Goal: Information Seeking & Learning: Compare options

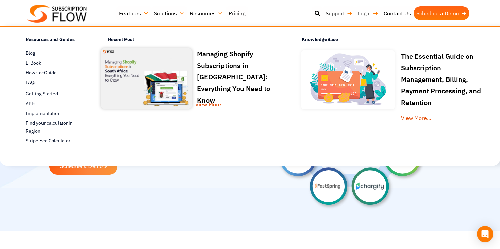
click at [31, 172] on section "The Leading Subscription Management Software in [DATE]! Request a free Trial Sc…" at bounding box center [249, 135] width 493 height 158
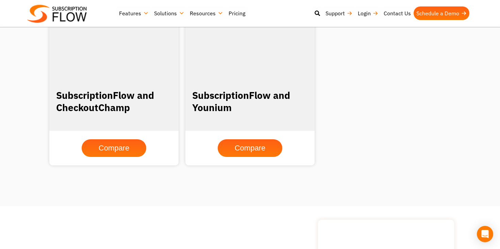
scroll to position [1158, 0]
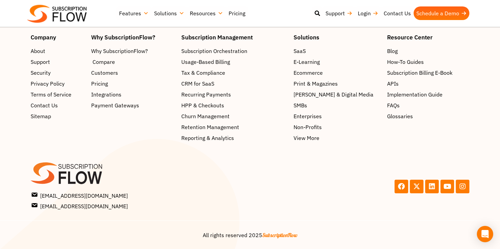
click at [109, 61] on span "Compare" at bounding box center [103, 62] width 22 height 8
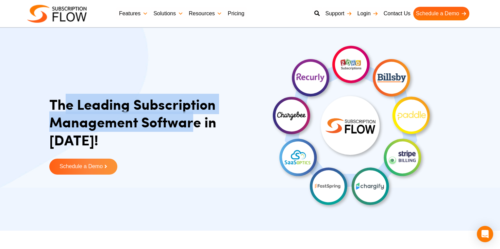
drag, startPoint x: 64, startPoint y: 98, endPoint x: 198, endPoint y: 122, distance: 136.4
click at [198, 122] on h1 "The Leading Subscription Management Software in [DATE]!" at bounding box center [147, 122] width 197 height 54
